Goal: Navigation & Orientation: Go to known website

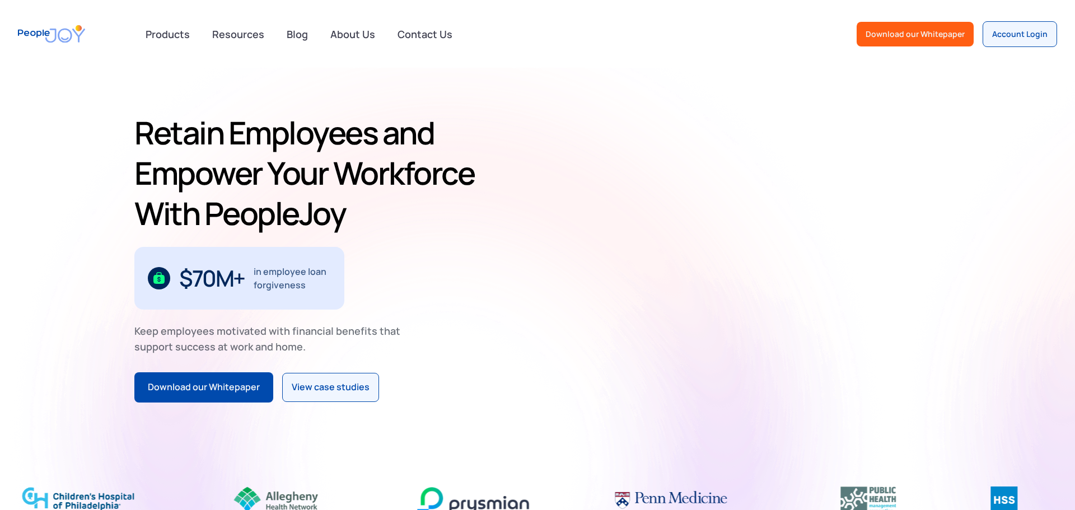
click at [1023, 26] on link "Account Login" at bounding box center [1020, 34] width 74 height 26
